Goal: Complete application form: Complete application form

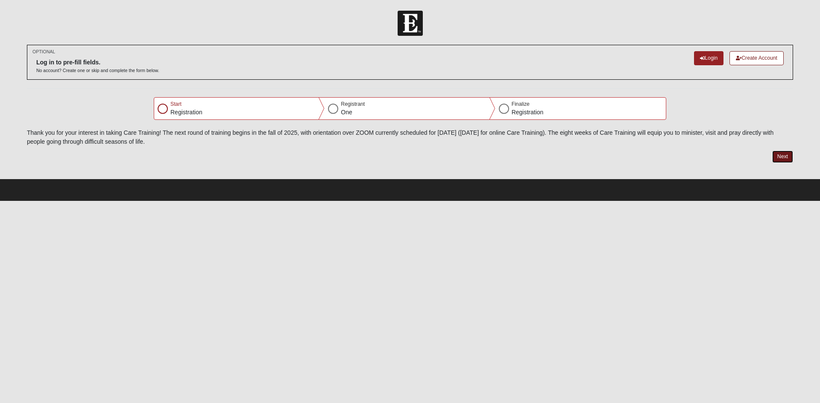
drag, startPoint x: 778, startPoint y: 157, endPoint x: 799, endPoint y: 152, distance: 22.1
click at [785, 158] on button "Next" at bounding box center [782, 157] width 21 height 12
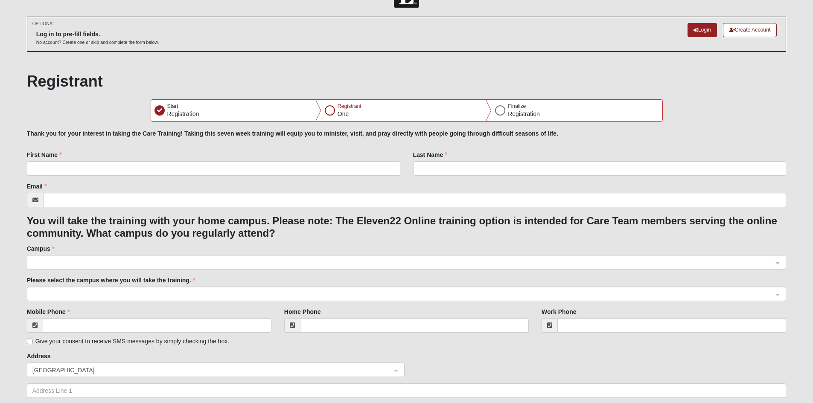
scroll to position [43, 0]
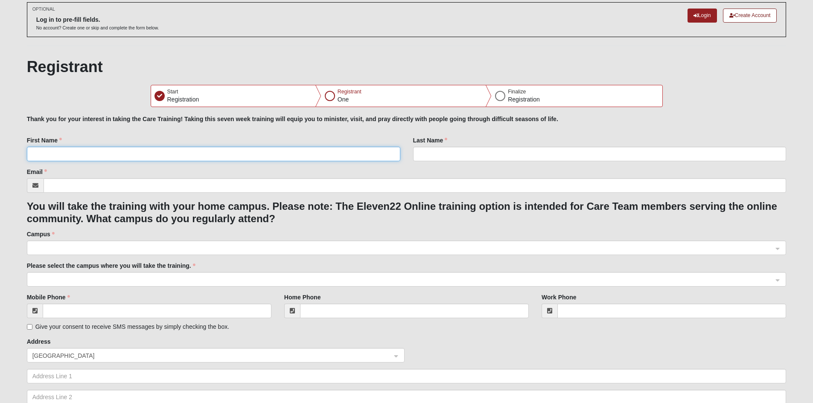
click at [54, 150] on input "First Name" at bounding box center [213, 154] width 373 height 15
click at [80, 151] on input "First Name" at bounding box center [213, 154] width 373 height 15
type input "H"
type input "[PERSON_NAME]"
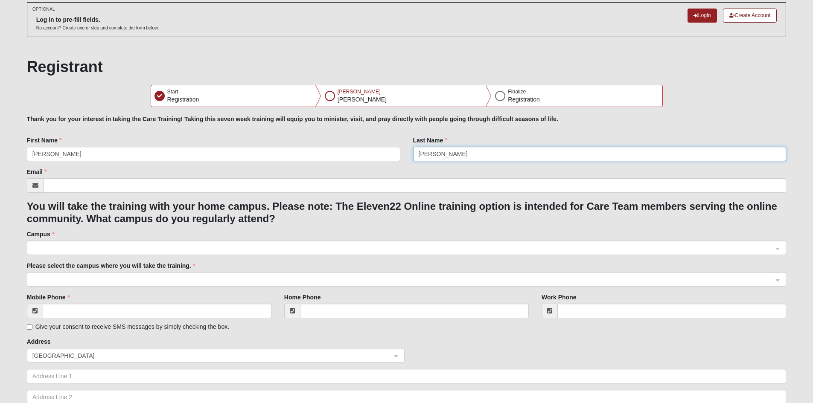
type input "[PERSON_NAME]"
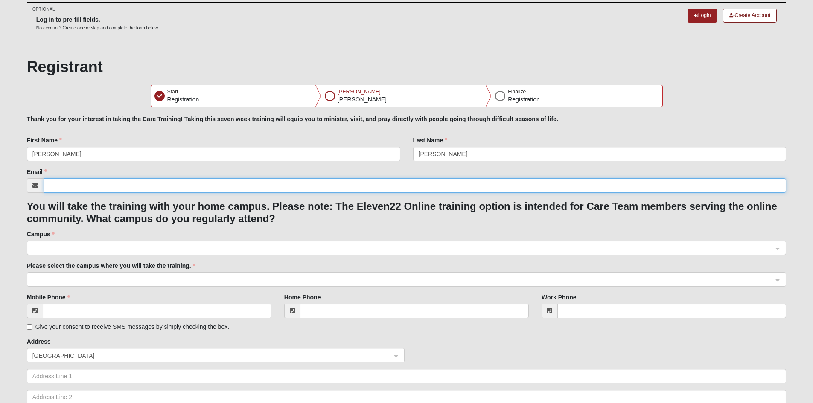
click at [82, 181] on input "Email" at bounding box center [415, 185] width 743 height 15
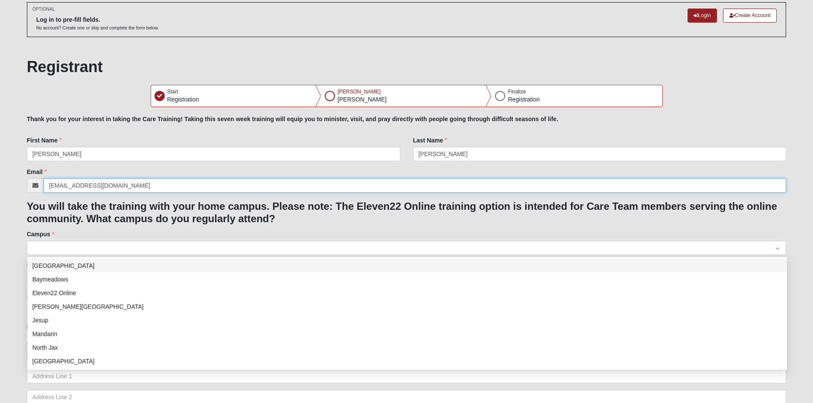
click at [62, 246] on span at bounding box center [402, 248] width 741 height 9
type input "[EMAIL_ADDRESS][DOMAIN_NAME]"
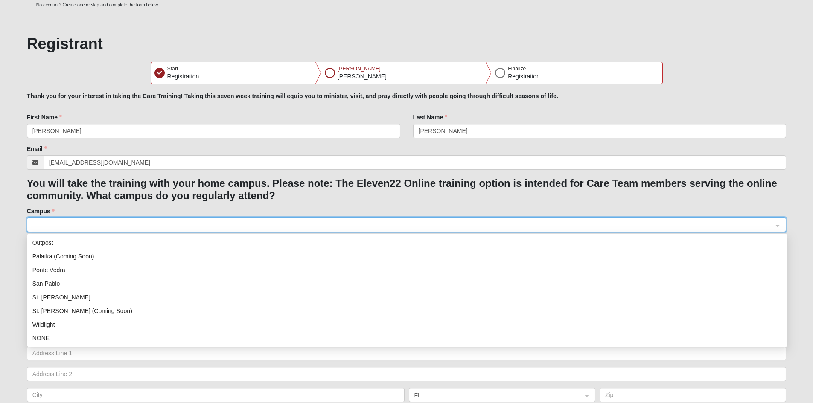
scroll to position [85, 0]
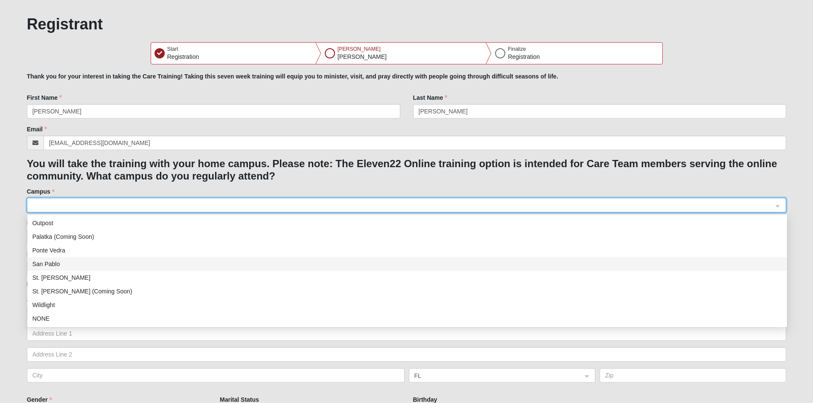
click at [62, 263] on div "San Pablo" at bounding box center [407, 264] width 750 height 9
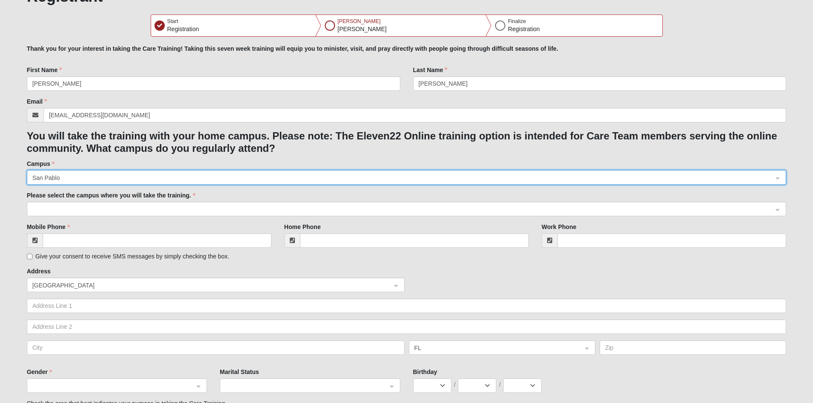
scroll to position [128, 0]
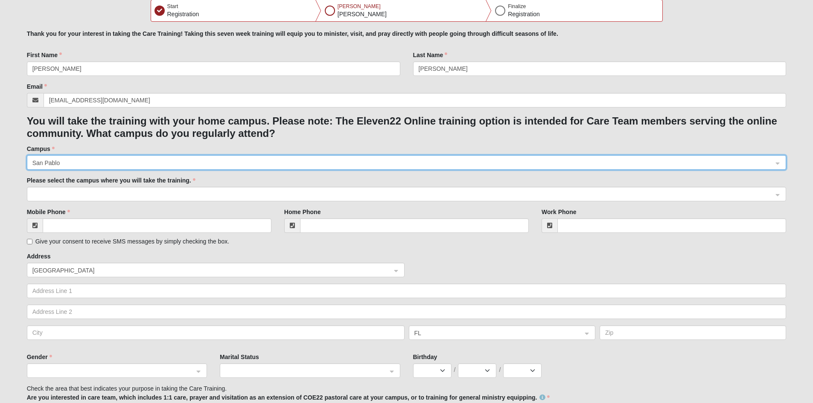
click at [74, 195] on span at bounding box center [402, 194] width 741 height 9
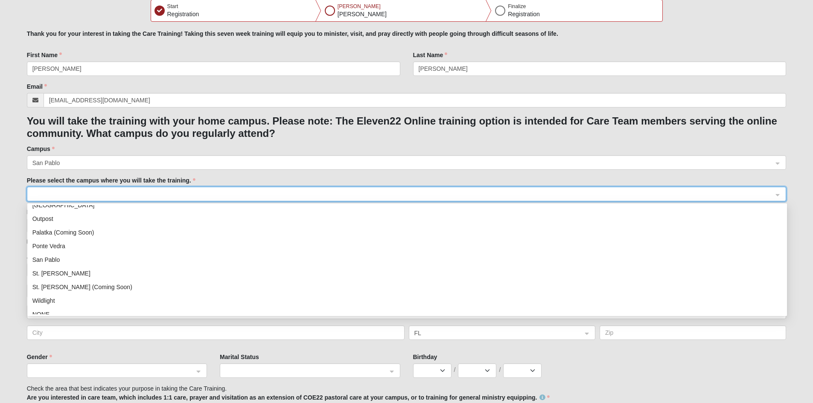
scroll to position [109, 0]
click at [60, 253] on div "San Pablo" at bounding box center [407, 252] width 750 height 9
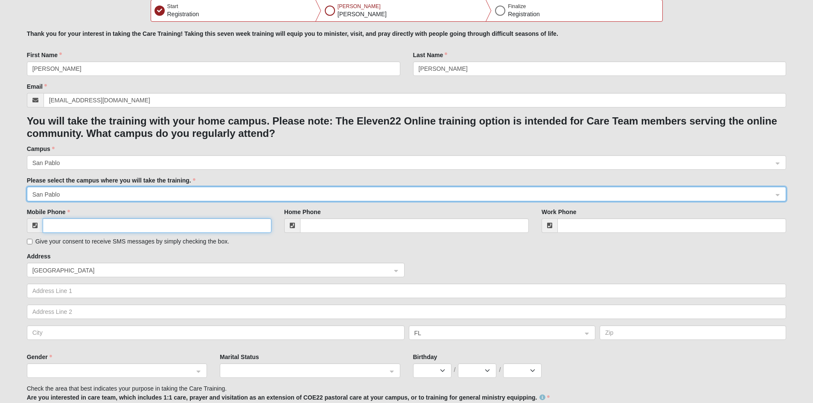
click at [131, 227] on input "Mobile Phone" at bounding box center [157, 226] width 229 height 15
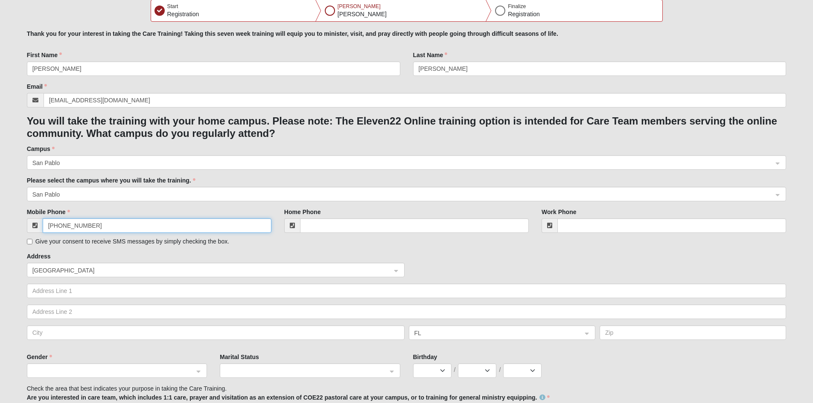
type input "[PHONE_NUMBER]"
click at [109, 250] on div "Mobile Phone [PHONE_NUMBER] Give your consent to receive SMS messages by simply…" at bounding box center [148, 230] width 257 height 44
click at [28, 241] on input "Give your consent to receive SMS messages by simply checking the box." at bounding box center [30, 242] width 6 height 6
checkbox input "true"
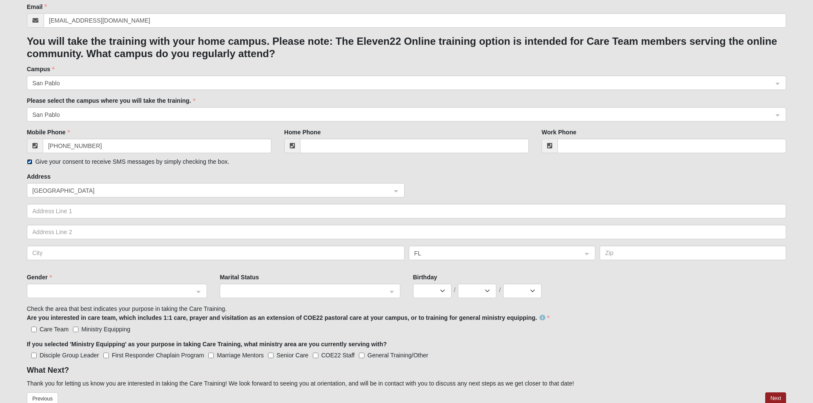
scroll to position [213, 0]
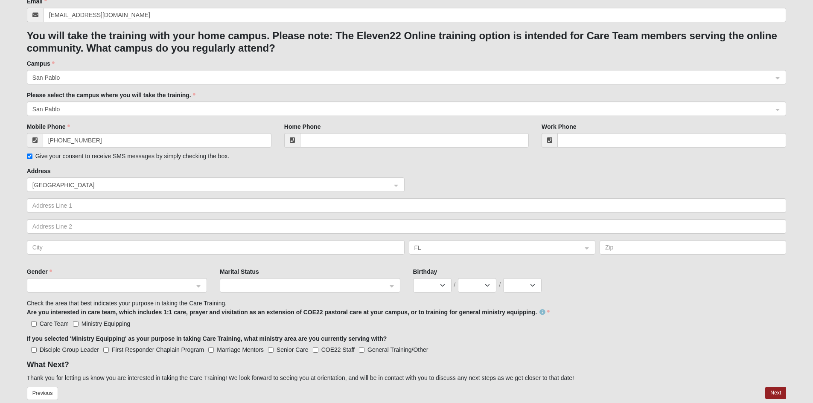
click at [64, 177] on div "Address [GEOGRAPHIC_DATA] [GEOGRAPHIC_DATA]" at bounding box center [407, 214] width 760 height 94
click at [63, 182] on span "[GEOGRAPHIC_DATA]" at bounding box center [207, 185] width 351 height 9
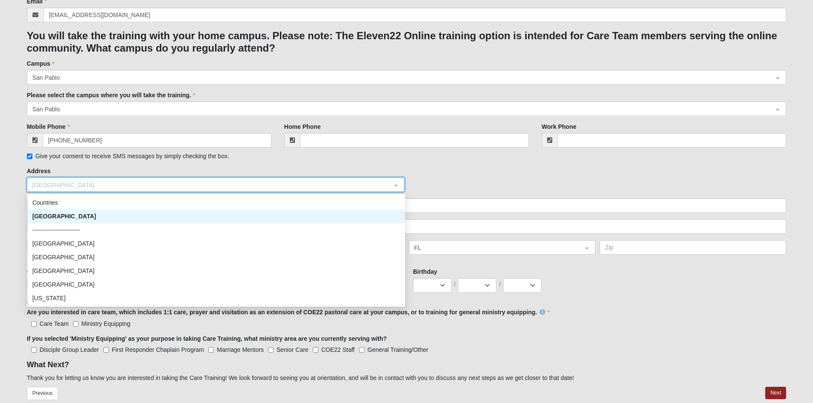
click at [57, 215] on div "[GEOGRAPHIC_DATA]" at bounding box center [216, 216] width 368 height 9
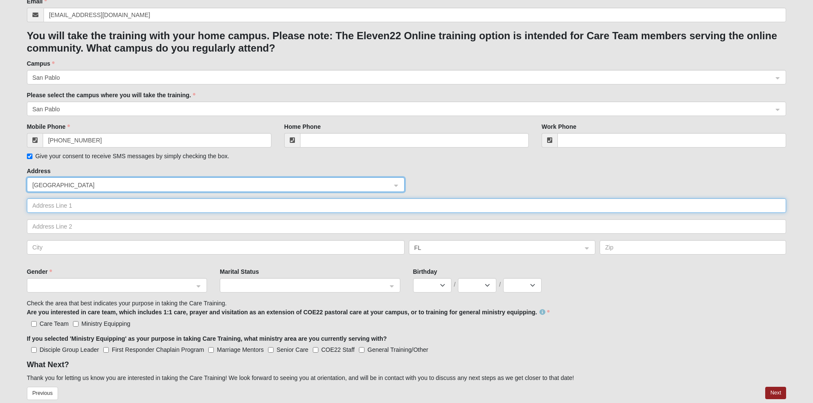
click at [48, 207] on input "text" at bounding box center [407, 205] width 760 height 15
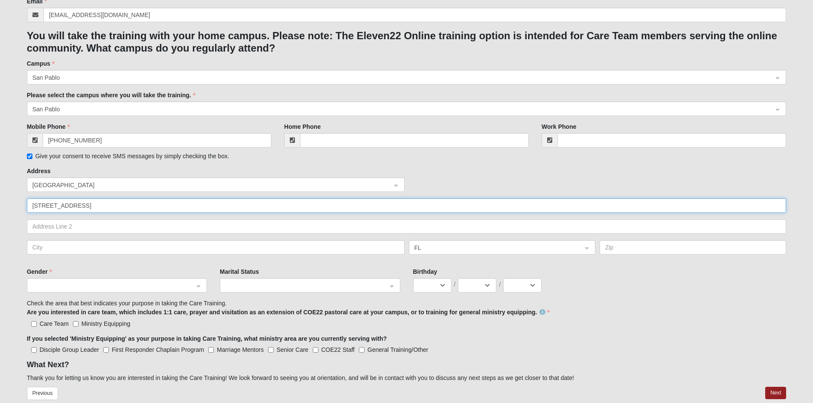
type input "[STREET_ADDRESS]"
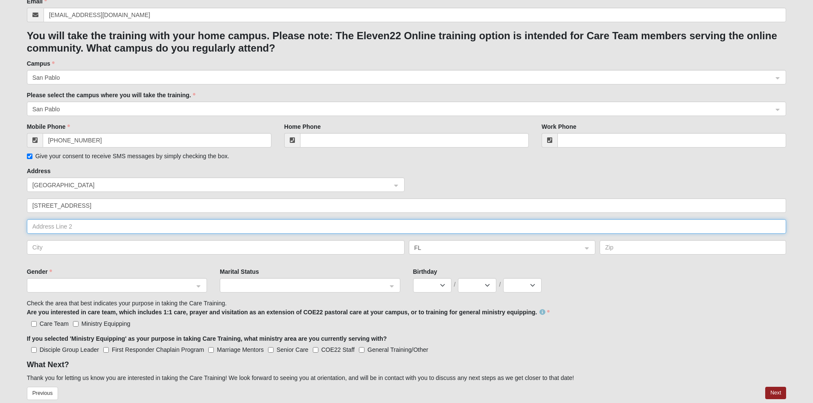
click at [110, 224] on input "text" at bounding box center [407, 226] width 760 height 15
type input "Unit C"
click at [90, 245] on input "text" at bounding box center [216, 247] width 378 height 15
type input "[GEOGRAPHIC_DATA]"
type input "32250"
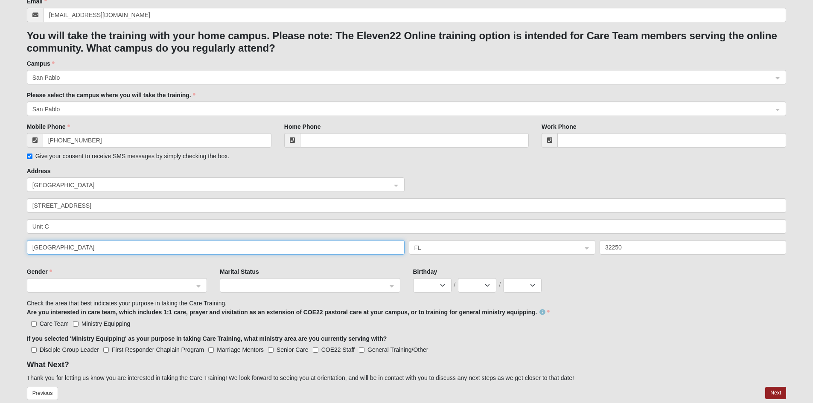
click at [76, 290] on span at bounding box center [112, 285] width 161 height 9
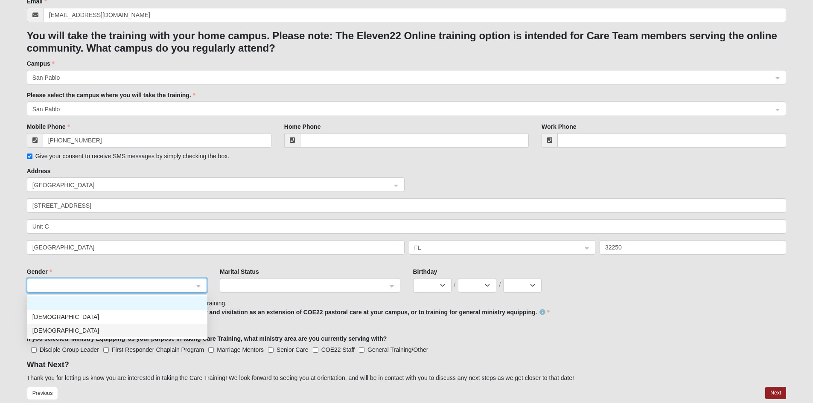
click at [48, 331] on div "[DEMOGRAPHIC_DATA]" at bounding box center [117, 330] width 170 height 9
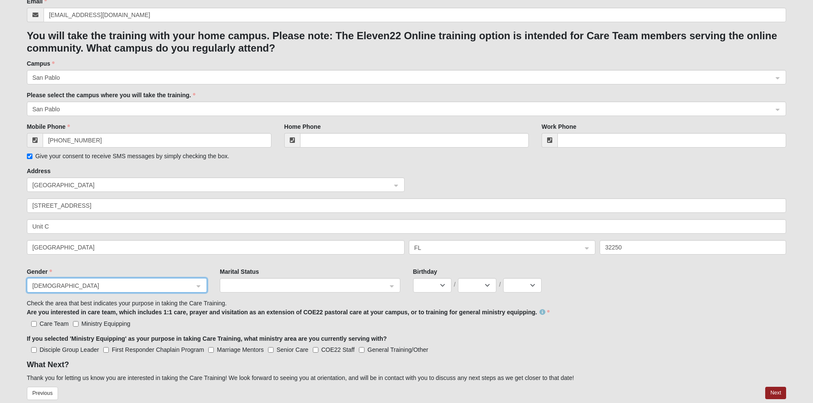
click at [255, 282] on span at bounding box center [305, 285] width 161 height 9
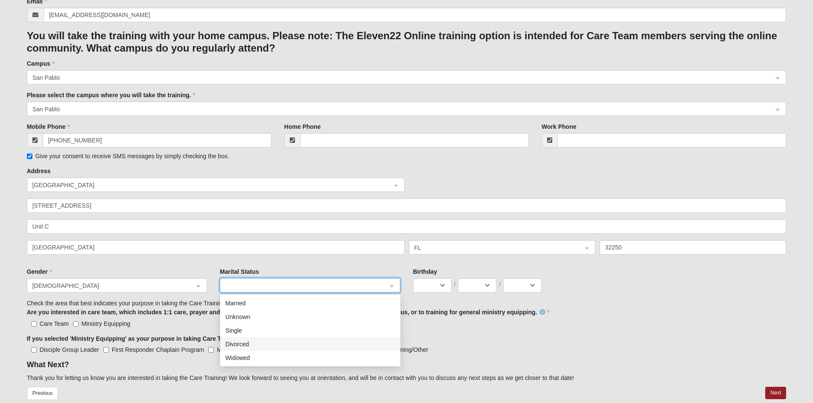
click at [245, 343] on div "Divorced" at bounding box center [310, 344] width 170 height 9
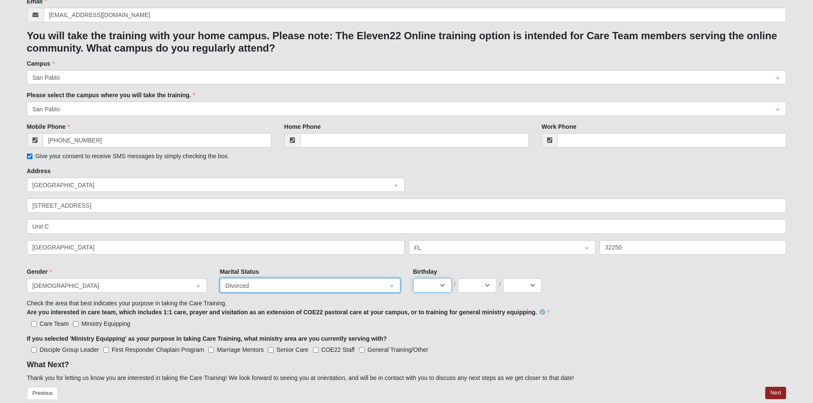
click at [430, 285] on select "Jan Feb Mar Apr May Jun [DATE] Aug Sep Oct Nov Dec" at bounding box center [432, 285] width 38 height 15
select select "11"
click at [413, 278] on select "Jan Feb Mar Apr May Jun [DATE] Aug Sep Oct Nov Dec" at bounding box center [432, 285] width 38 height 15
click at [475, 286] on select "1 2 3 4 5 6 7 8 9 10 11 12 13 14 15 16 17 18 19 20 21 22 23 24 25 26 27 28 29 30" at bounding box center [477, 285] width 38 height 15
select select "8"
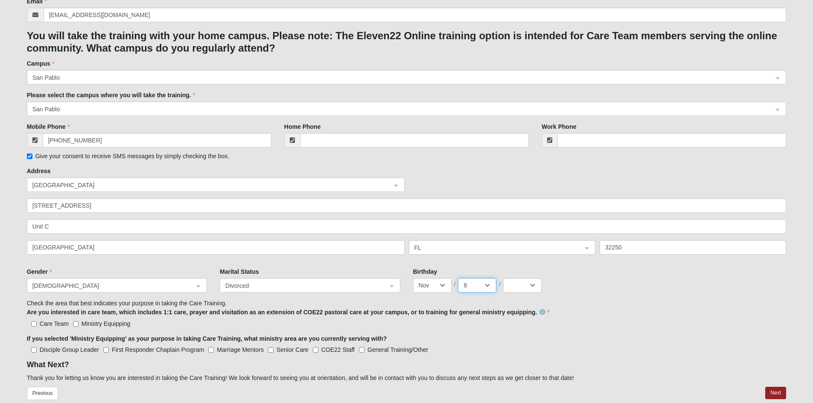
click at [458, 278] on select "1 2 3 4 5 6 7 8 9 10 11 12 13 14 15 16 17 18 19 20 21 22 23 24 25 26 27 28 29 30" at bounding box center [477, 285] width 38 height 15
click at [519, 288] on select "2025 2024 2023 2022 2021 2020 2019 2018 2017 2016 2015 2014 2013 2012 2011 2010…" at bounding box center [522, 285] width 38 height 15
select select "1967"
click at [503, 278] on select "2025 2024 2023 2022 2021 2020 2019 2018 2017 2016 2015 2014 2013 2012 2011 2010…" at bounding box center [522, 285] width 38 height 15
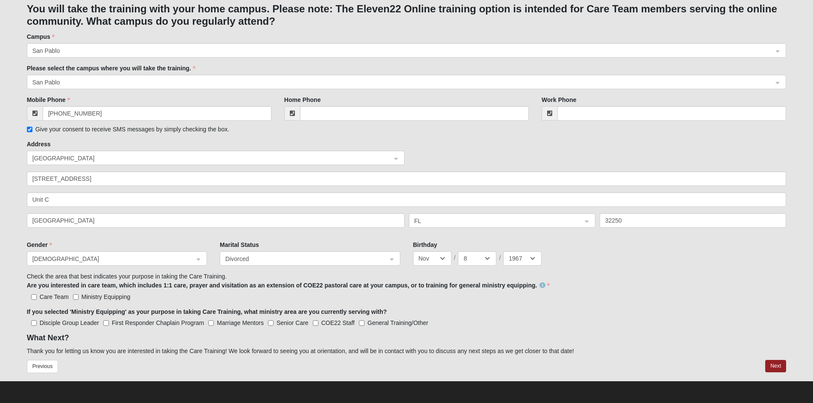
click at [79, 298] on label "Ministry Equipping" at bounding box center [101, 297] width 57 height 9
click at [79, 298] on input "Ministry Equipping" at bounding box center [76, 298] width 6 height 6
checkbox input "true"
click at [34, 295] on input "Care Team" at bounding box center [34, 298] width 6 height 6
checkbox input "true"
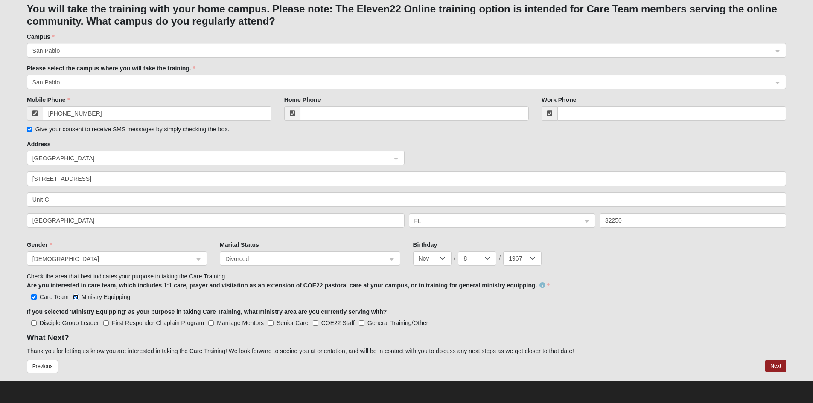
click at [75, 296] on input "Ministry Equipping" at bounding box center [76, 298] width 6 height 6
checkbox input "false"
click at [112, 337] on h4 "What Next?" at bounding box center [407, 338] width 760 height 9
click at [775, 366] on button "Next" at bounding box center [775, 366] width 21 height 12
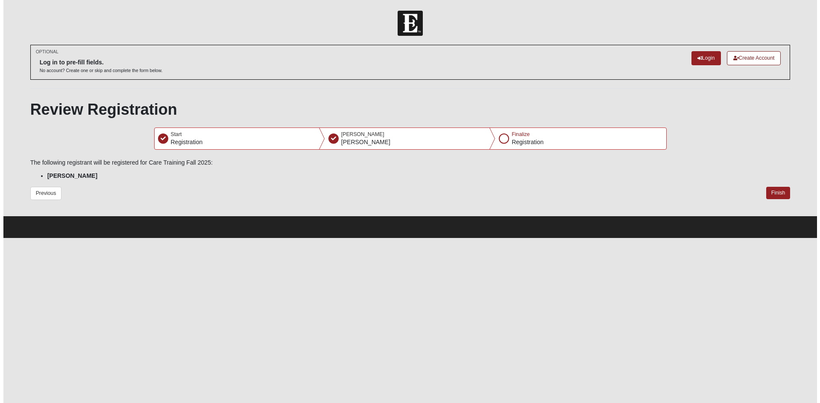
scroll to position [0, 0]
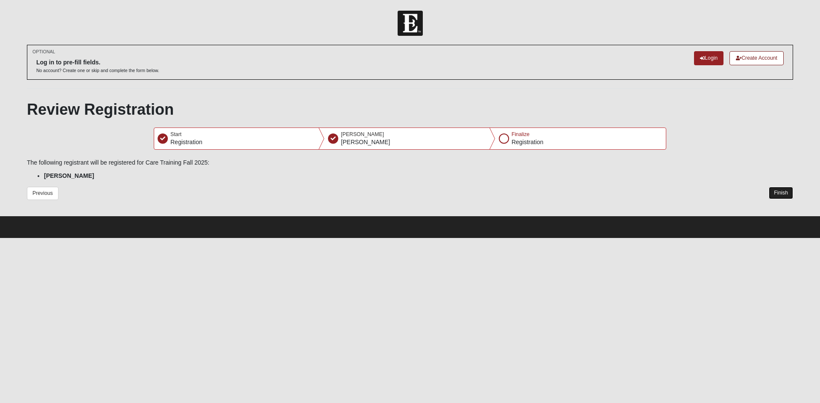
click at [781, 195] on button "Finish" at bounding box center [780, 193] width 24 height 12
